Goal: Information Seeking & Learning: Learn about a topic

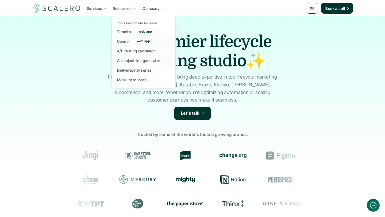
click at [127, 8] on p "Resources" at bounding box center [122, 9] width 19 height 6
click at [131, 69] on p "Deliverability series" at bounding box center [134, 70] width 35 height 6
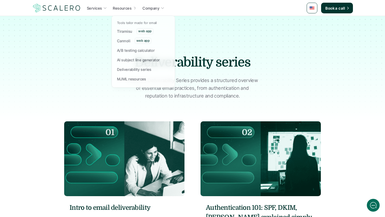
click at [131, 10] on link "Resources" at bounding box center [124, 8] width 27 height 10
click at [132, 80] on p "MJML resources" at bounding box center [131, 80] width 29 height 6
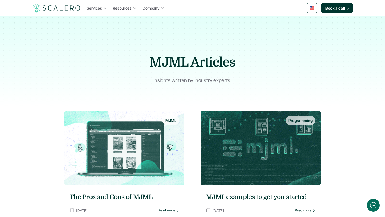
click at [128, 8] on p "Resources" at bounding box center [122, 8] width 19 height 6
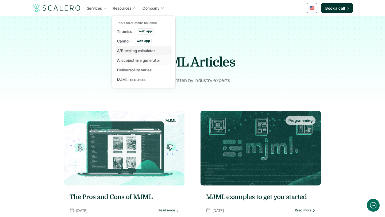
click at [133, 52] on p "A/B testing calculator" at bounding box center [136, 51] width 38 height 6
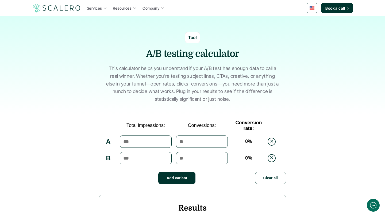
click at [130, 13] on div "Services Resources Company Book a call" at bounding box center [192, 8] width 321 height 11
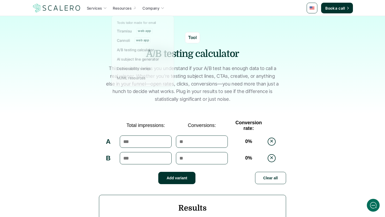
click at [128, 6] on p "Resources" at bounding box center [122, 8] width 19 height 6
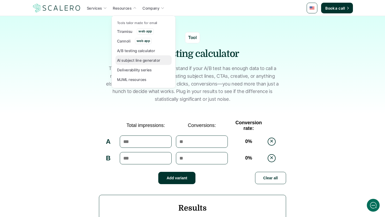
click at [133, 60] on p "AI subject line generator" at bounding box center [138, 60] width 43 height 6
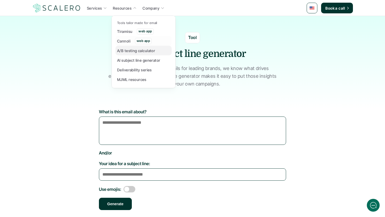
click at [133, 53] on p "A/B testing calculator" at bounding box center [136, 51] width 38 height 6
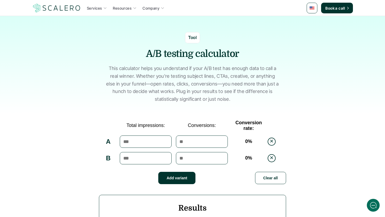
scroll to position [72, 0]
